Goal: Task Accomplishment & Management: Understand process/instructions

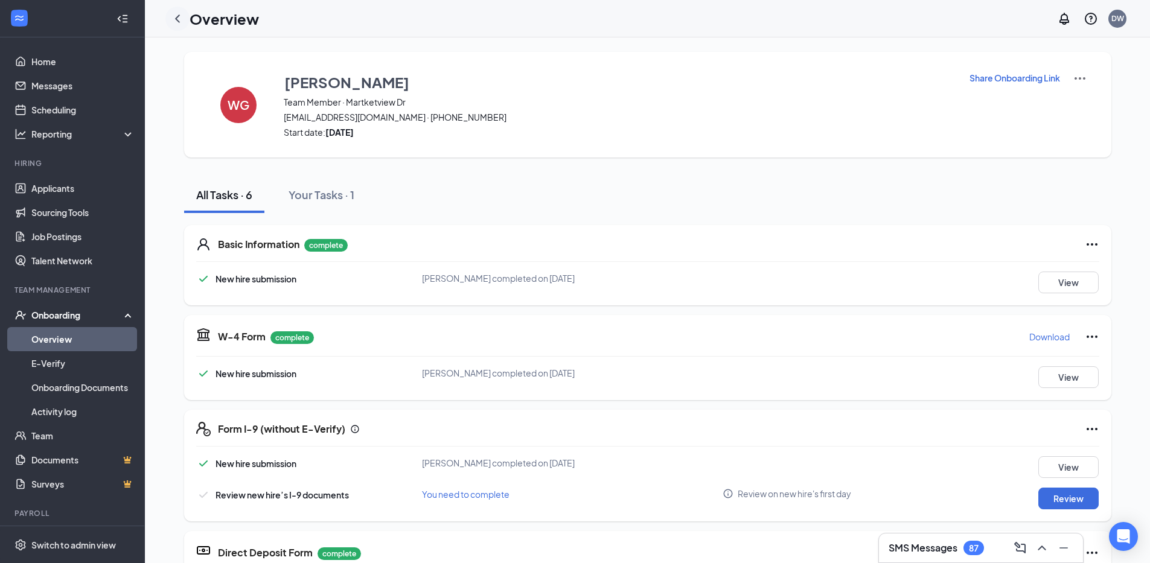
click at [179, 18] on icon "ChevronLeft" at bounding box center [177, 18] width 14 height 14
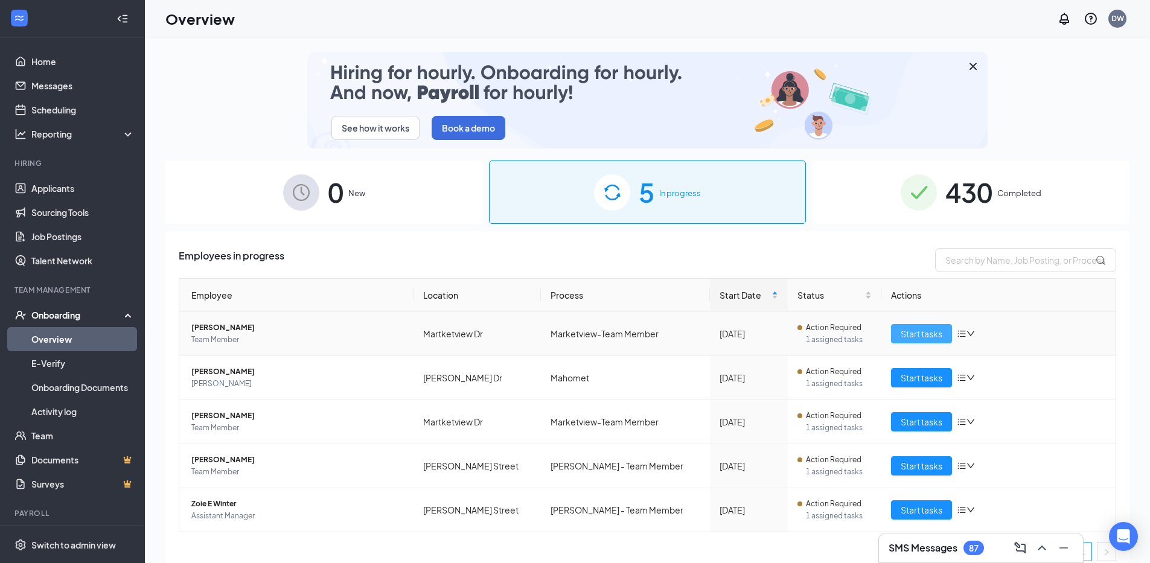
click at [901, 337] on span "Start tasks" at bounding box center [922, 333] width 42 height 13
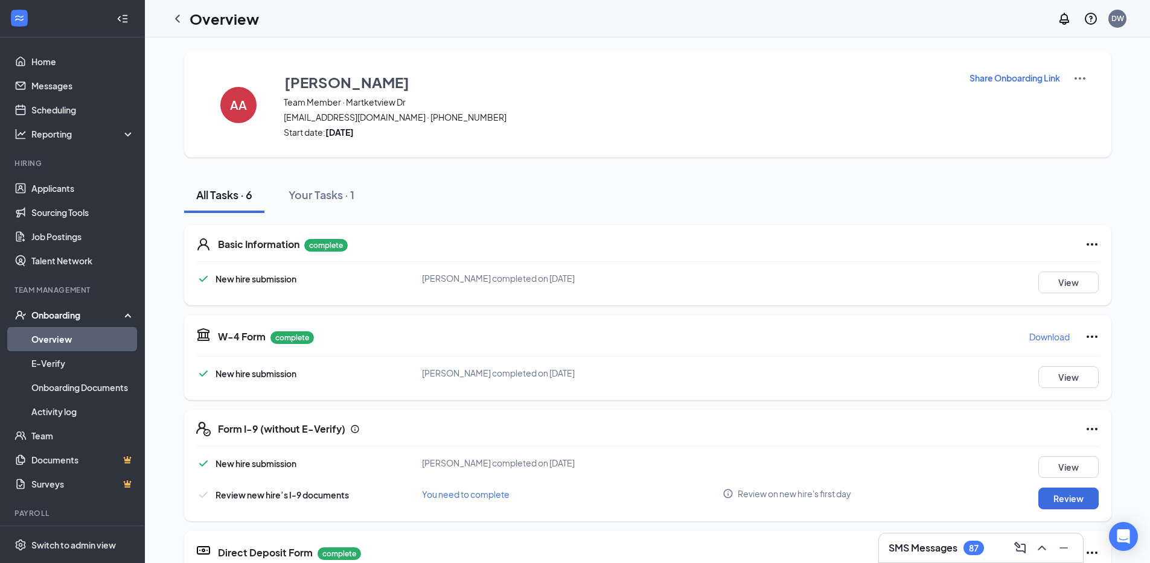
click at [1036, 339] on p "Download" at bounding box center [1050, 337] width 40 height 12
click at [179, 21] on icon "ChevronLeft" at bounding box center [177, 18] width 5 height 8
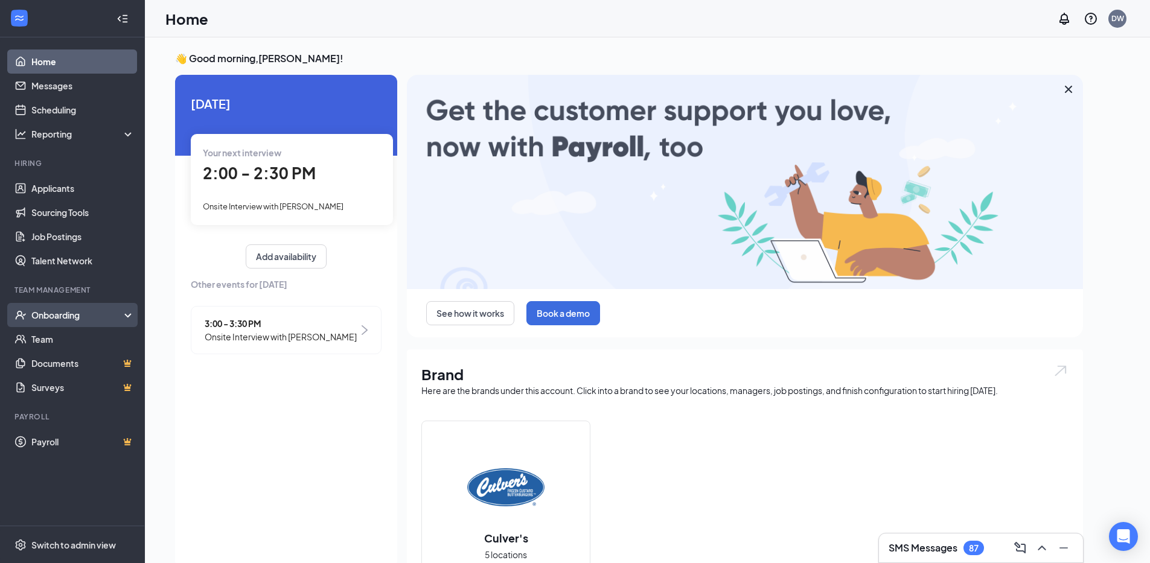
click at [56, 315] on div "Onboarding" at bounding box center [77, 315] width 93 height 12
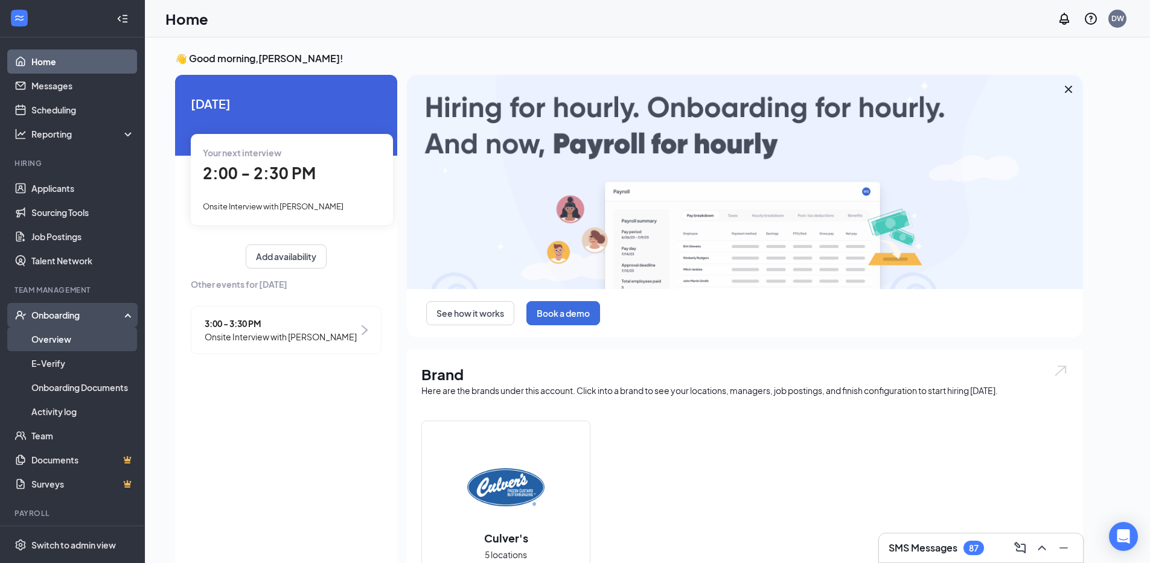
click at [45, 340] on link "Overview" at bounding box center [82, 339] width 103 height 24
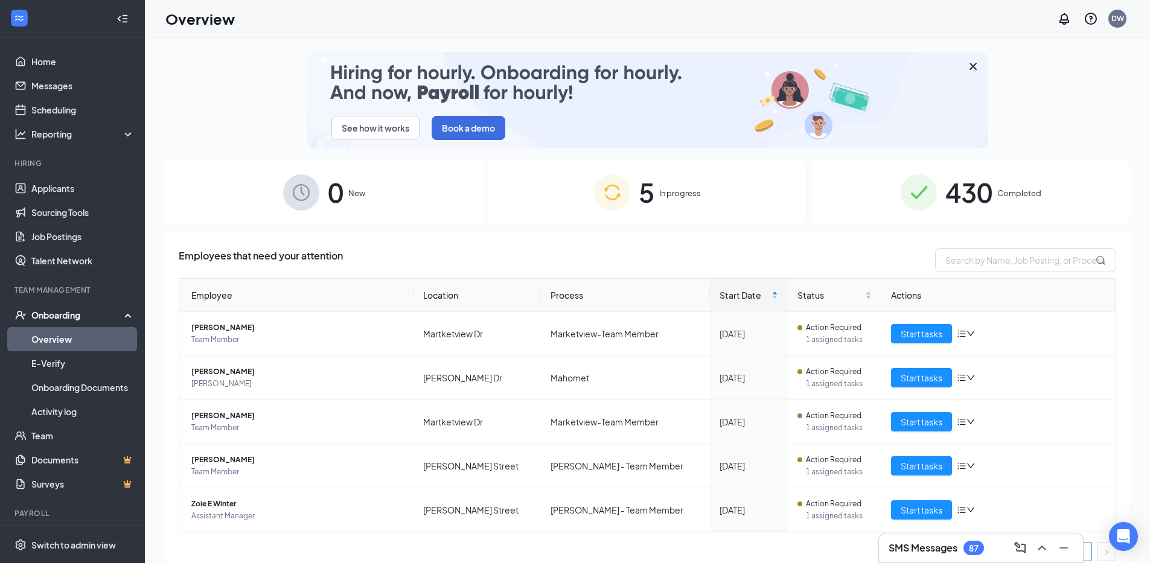
click at [644, 194] on span "5" at bounding box center [647, 193] width 16 height 42
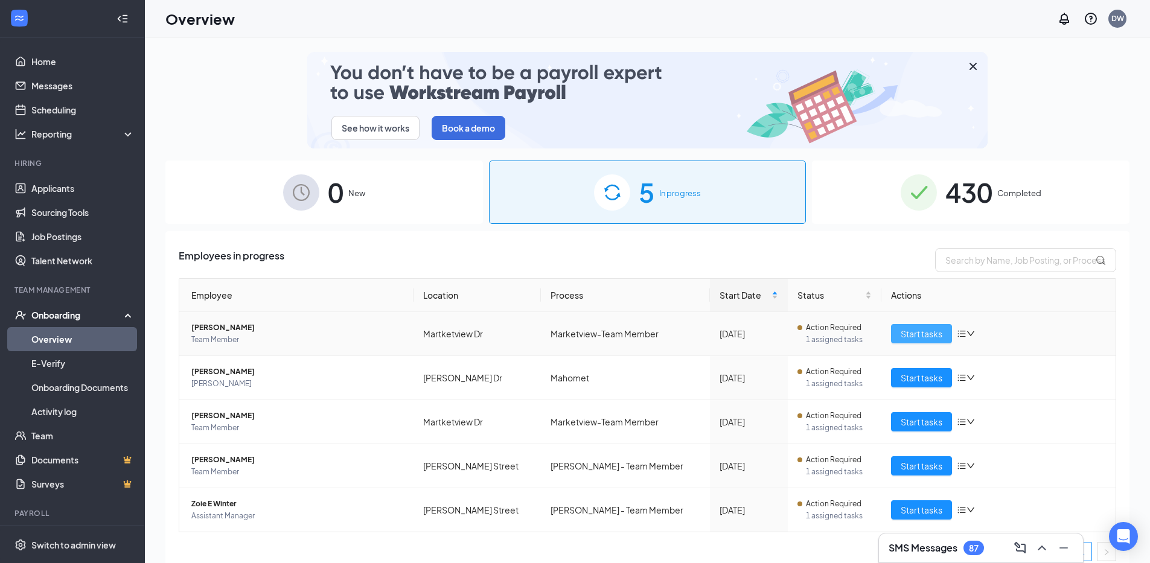
click at [914, 338] on span "Start tasks" at bounding box center [922, 333] width 42 height 13
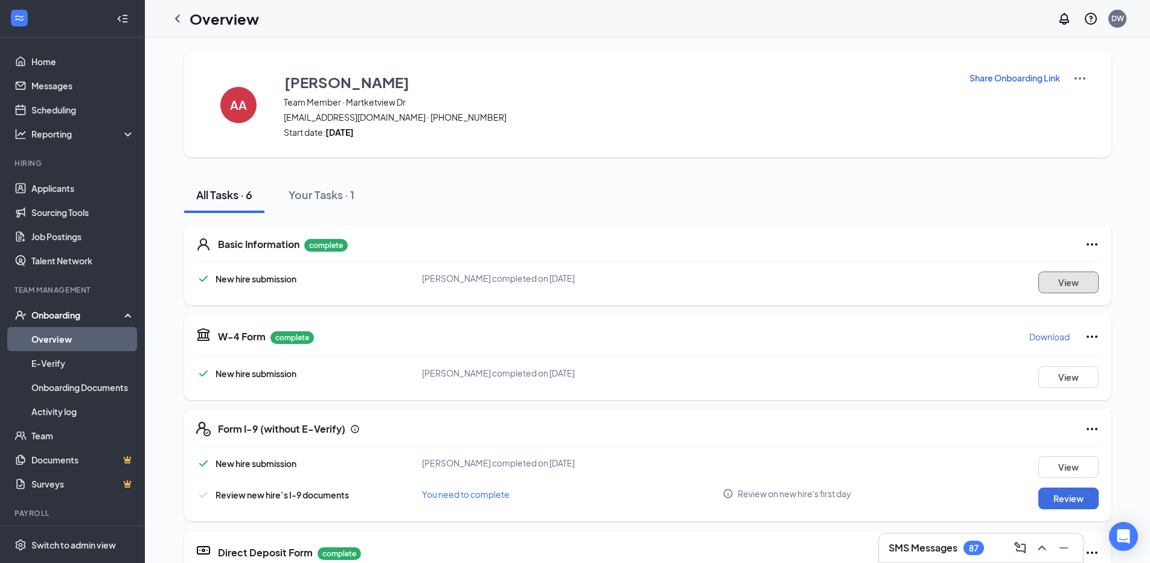
click at [1059, 281] on button "View" at bounding box center [1069, 283] width 60 height 22
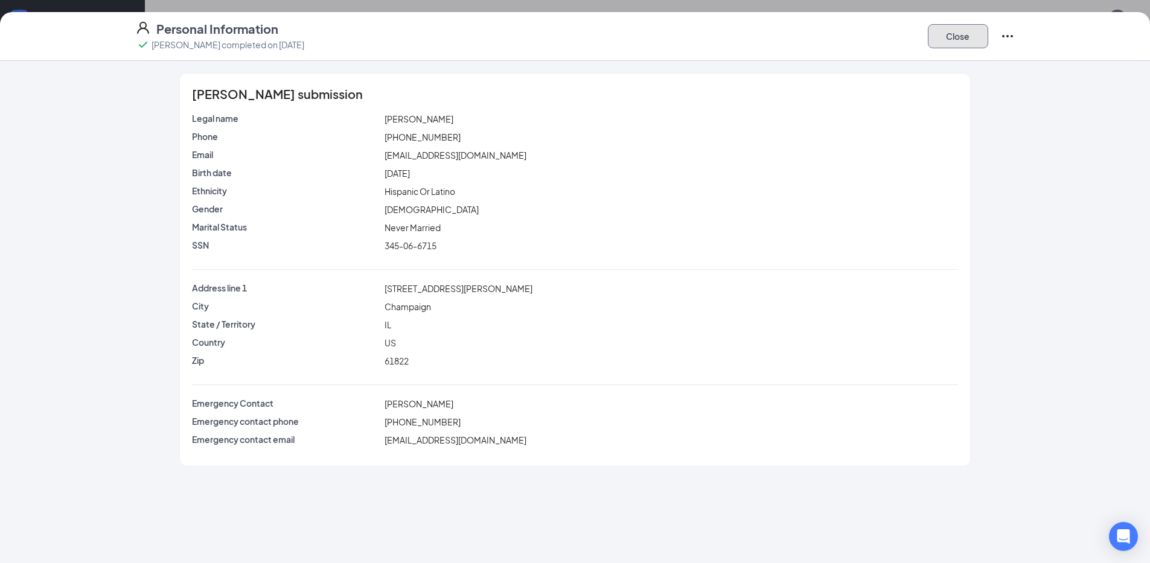
click at [963, 42] on button "Close" at bounding box center [958, 36] width 60 height 24
